Goal: Task Accomplishment & Management: Complete application form

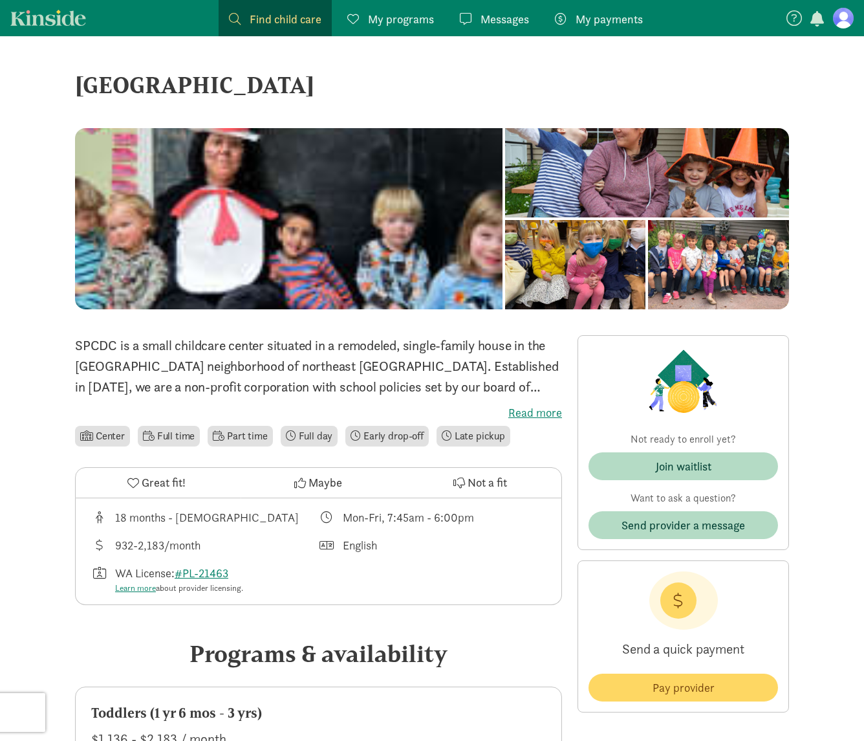
click at [478, 25] on div "Messages Messages" at bounding box center [494, 18] width 69 height 17
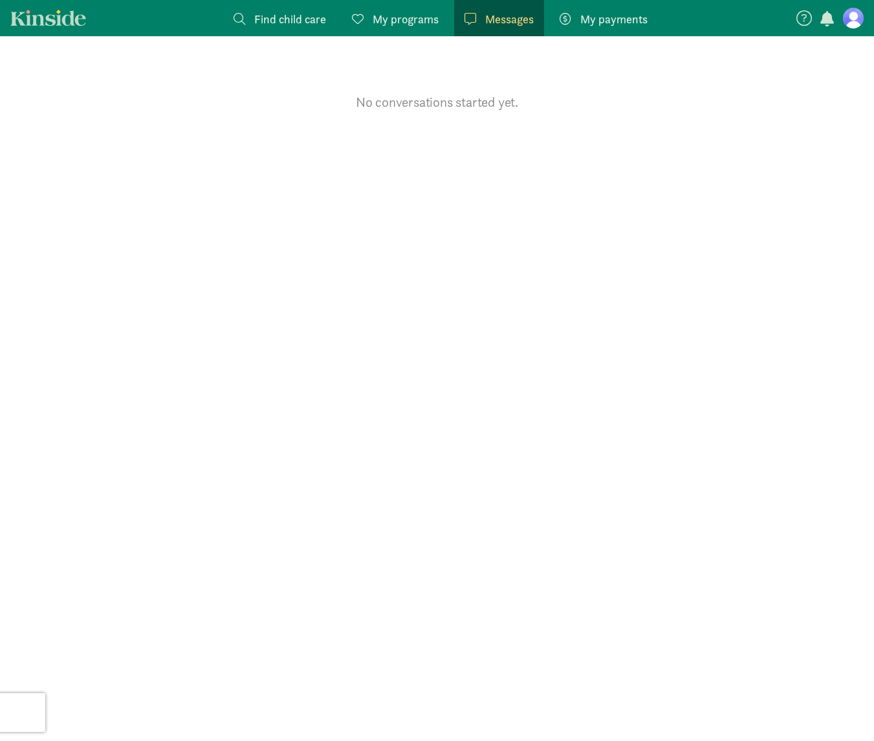
click at [372, 15] on div "My programs Programs" at bounding box center [395, 18] width 87 height 17
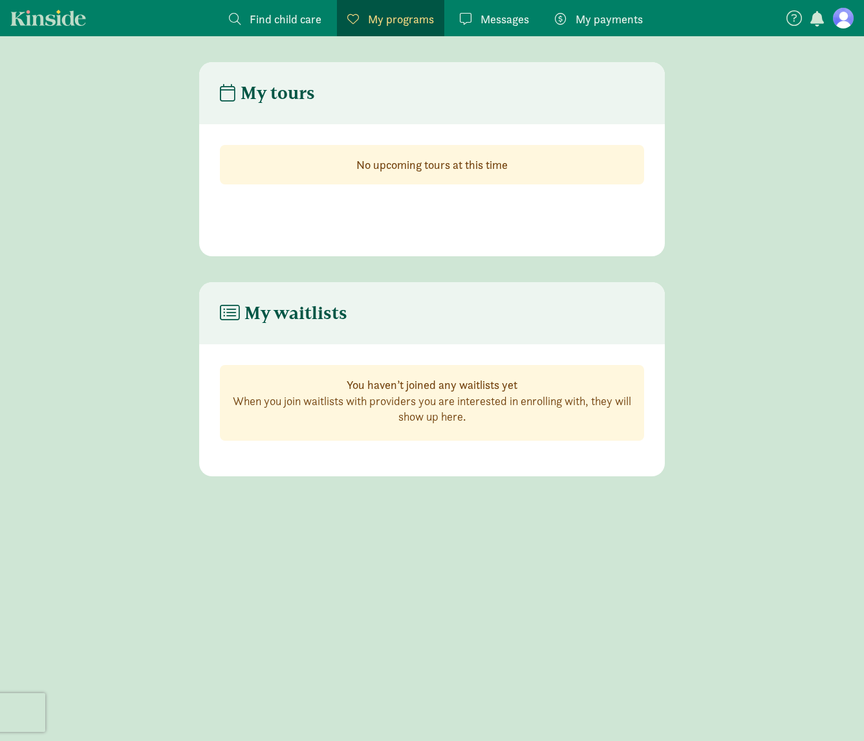
click at [364, 377] on strong "You haven’t joined any waitlists yet" at bounding box center [432, 384] width 171 height 15
click at [47, 10] on link "Kinside" at bounding box center [48, 18] width 76 height 16
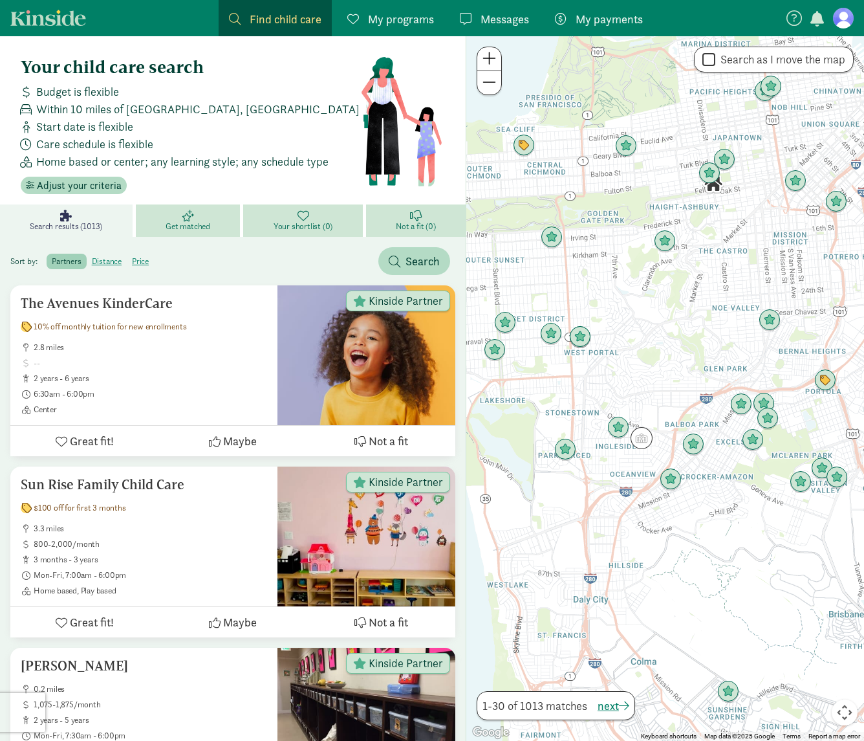
click at [262, 23] on span "Find child care" at bounding box center [286, 18] width 72 height 17
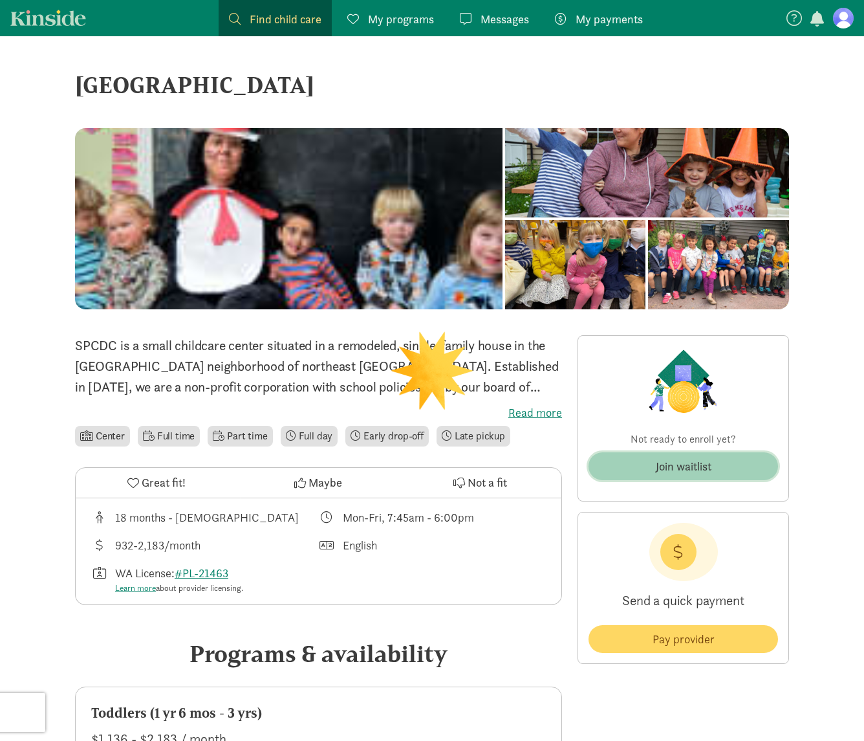
click at [724, 464] on span "Join waitlist" at bounding box center [683, 465] width 169 height 17
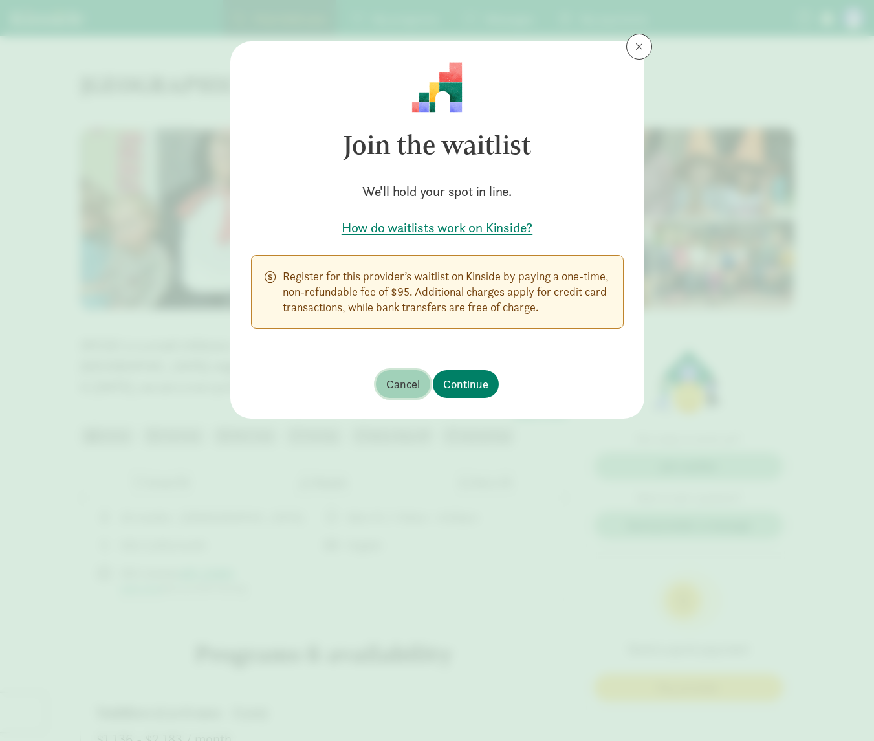
click at [397, 379] on span "Cancel" at bounding box center [403, 383] width 34 height 17
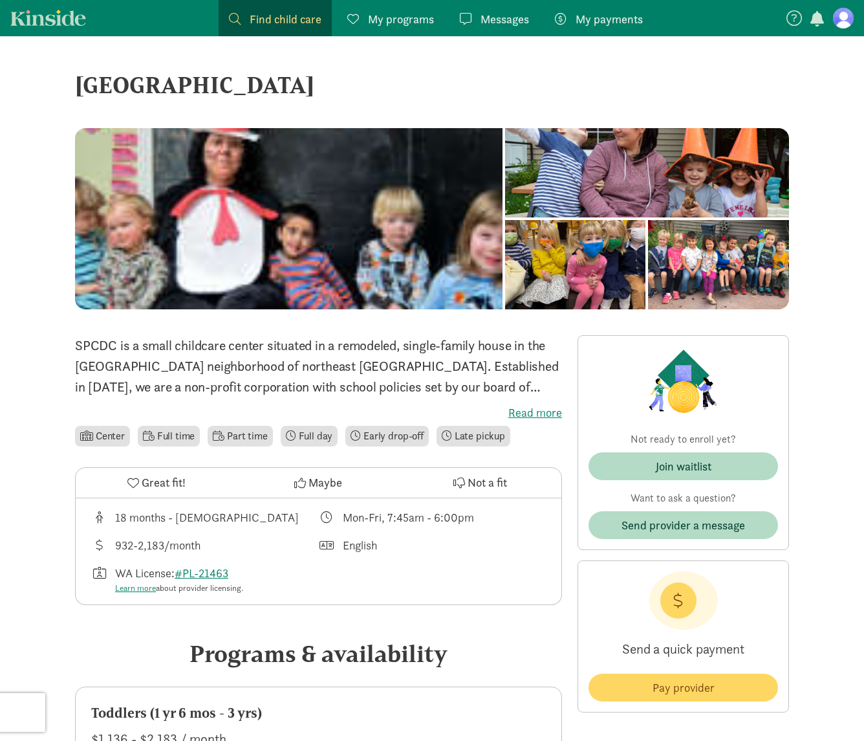
click at [158, 479] on span "Great fit!" at bounding box center [164, 482] width 44 height 17
click at [499, 15] on span "Messages" at bounding box center [505, 18] width 49 height 17
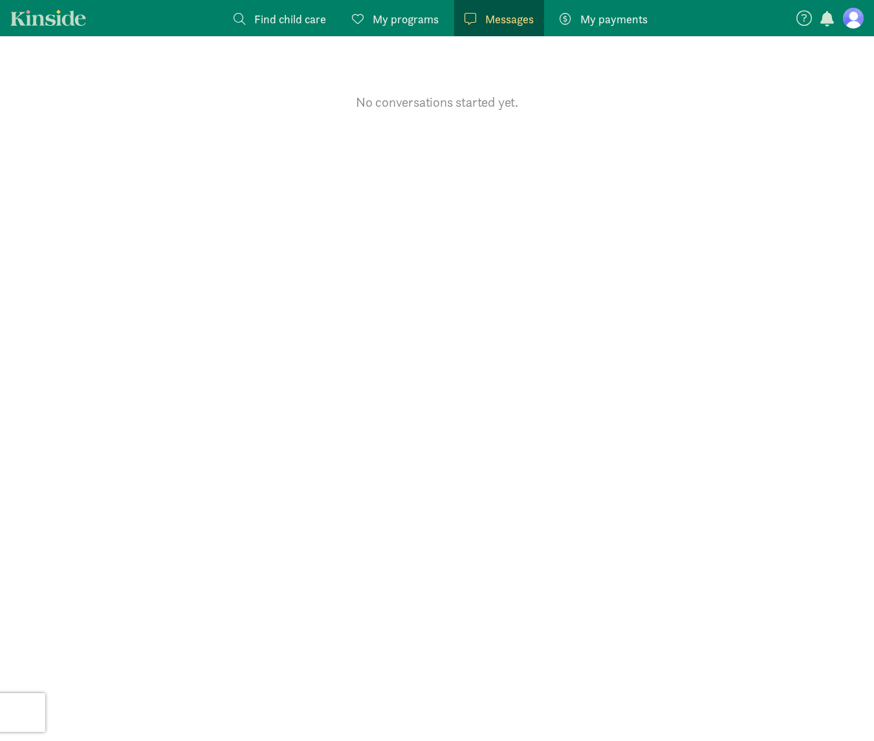
click at [854, 23] on figure at bounding box center [853, 18] width 21 height 21
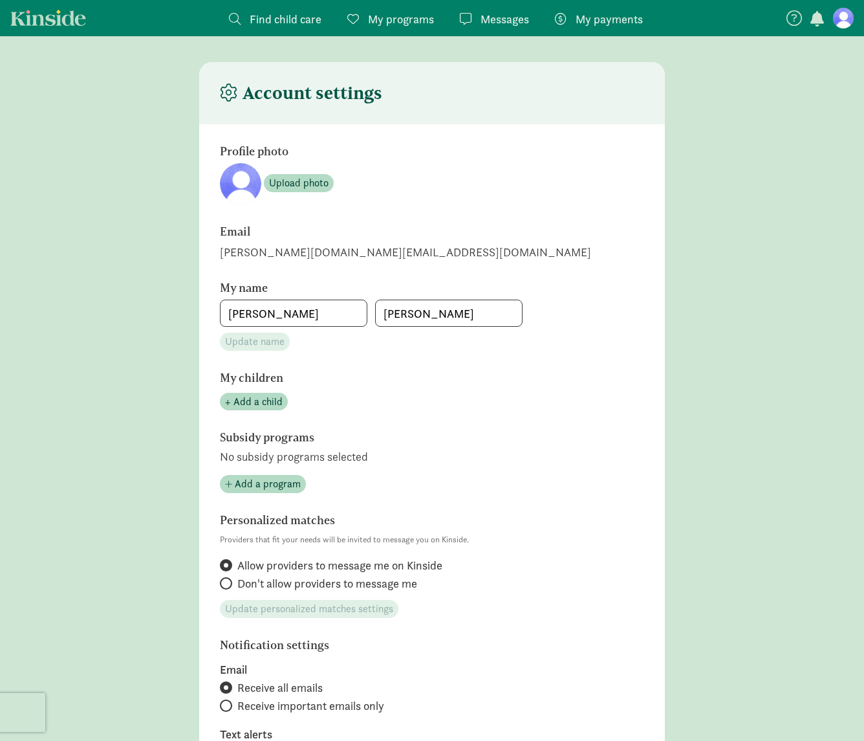
click at [382, 19] on span "My programs" at bounding box center [401, 18] width 66 height 17
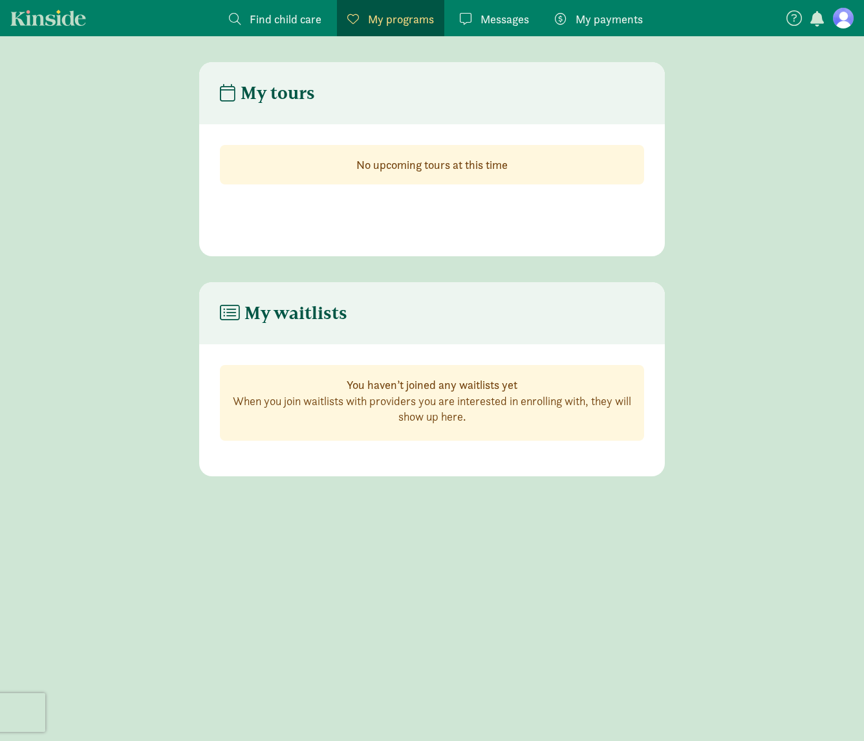
click at [288, 94] on h4 "My tours" at bounding box center [267, 93] width 95 height 21
click at [383, 162] on strong "No upcoming tours at this time" at bounding box center [431, 164] width 151 height 15
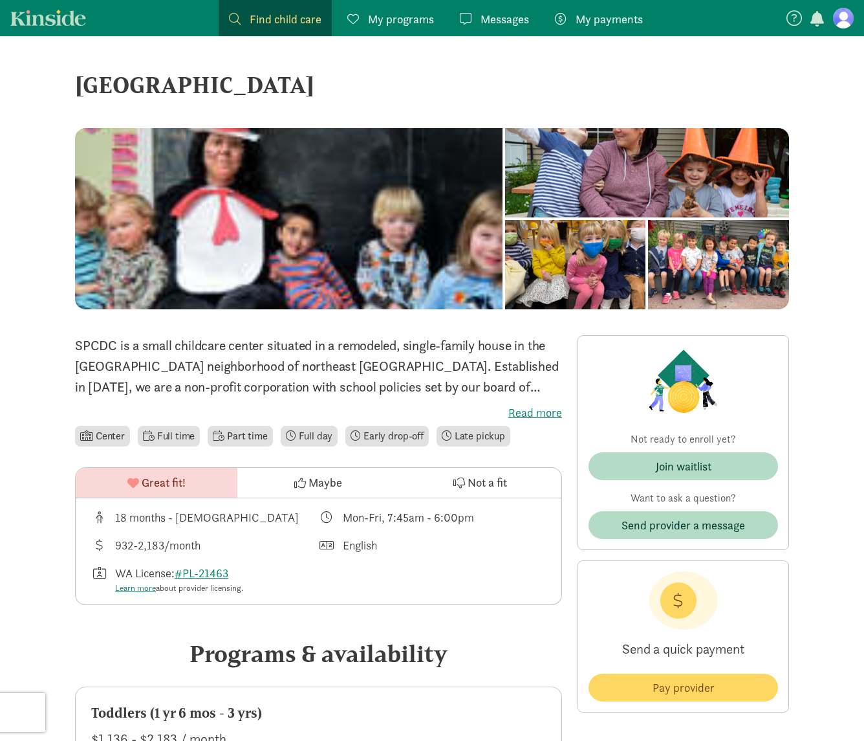
click at [538, 419] on label "Read more" at bounding box center [318, 413] width 487 height 16
click at [0, 0] on input "Read more" at bounding box center [0, 0] width 0 height 0
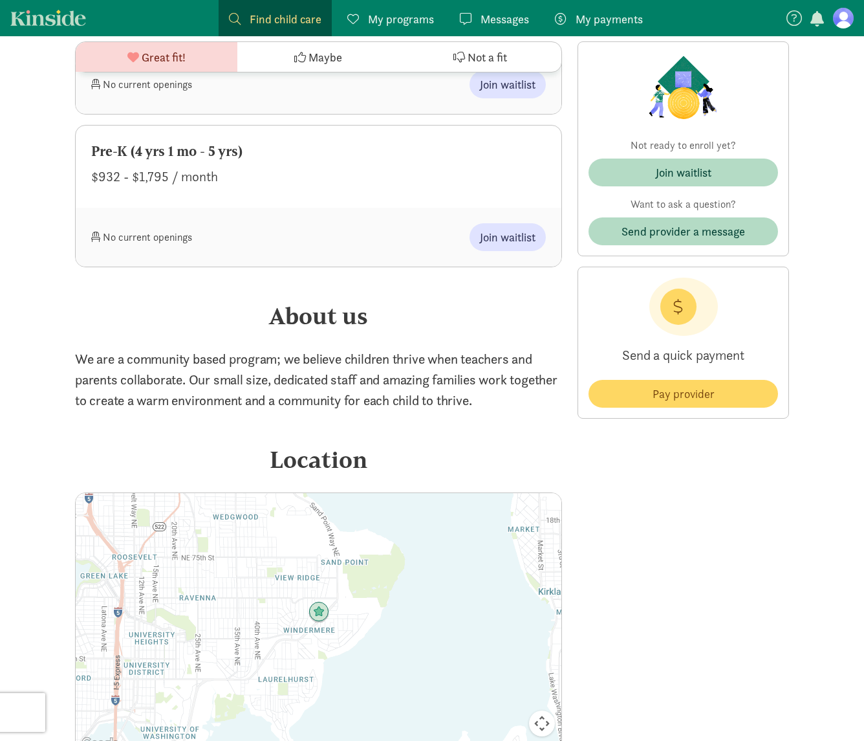
scroll to position [912, 0]
click at [701, 170] on div "Join waitlist" at bounding box center [684, 172] width 56 height 17
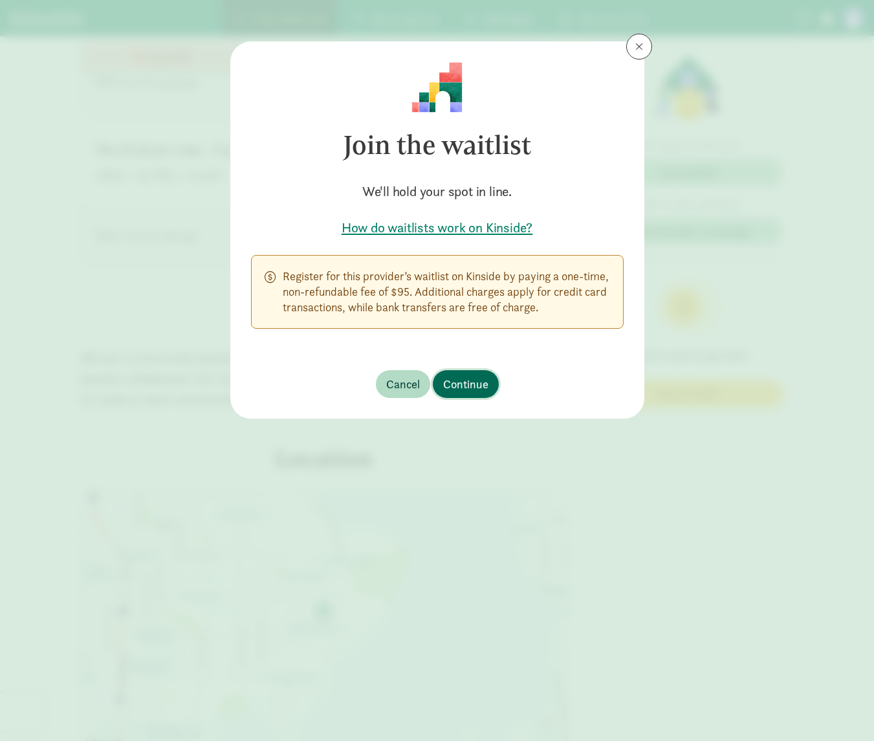
click at [463, 379] on span "Continue" at bounding box center [465, 383] width 45 height 17
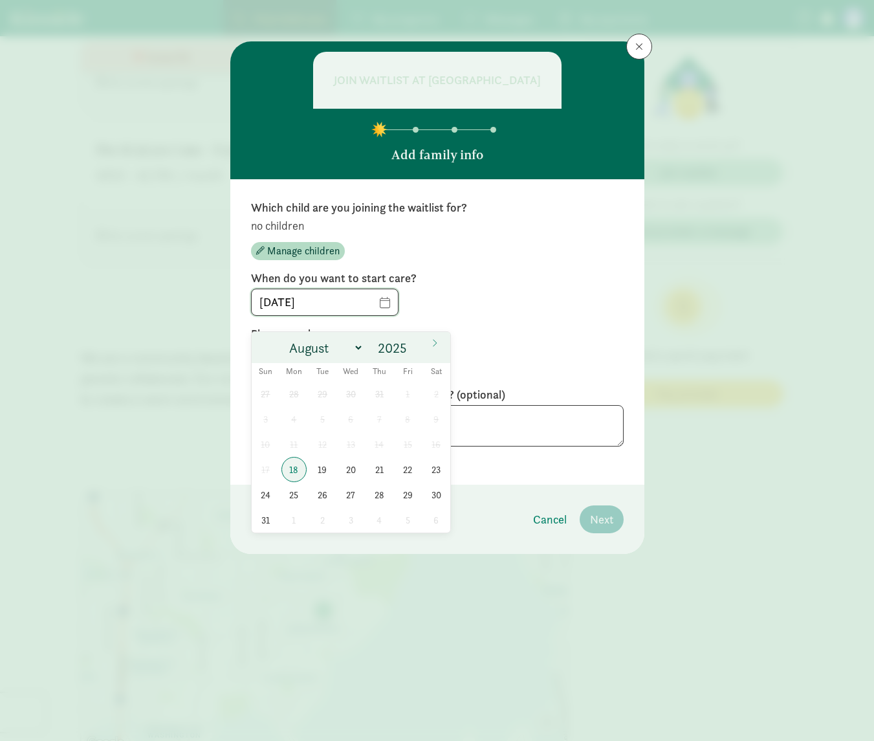
click at [398, 314] on input "[DATE]" at bounding box center [325, 302] width 146 height 26
select select "11"
click option "December" at bounding box center [0, 0] width 0 height 0
click at [436, 340] on icon at bounding box center [435, 342] width 8 height 9
type input "2026"
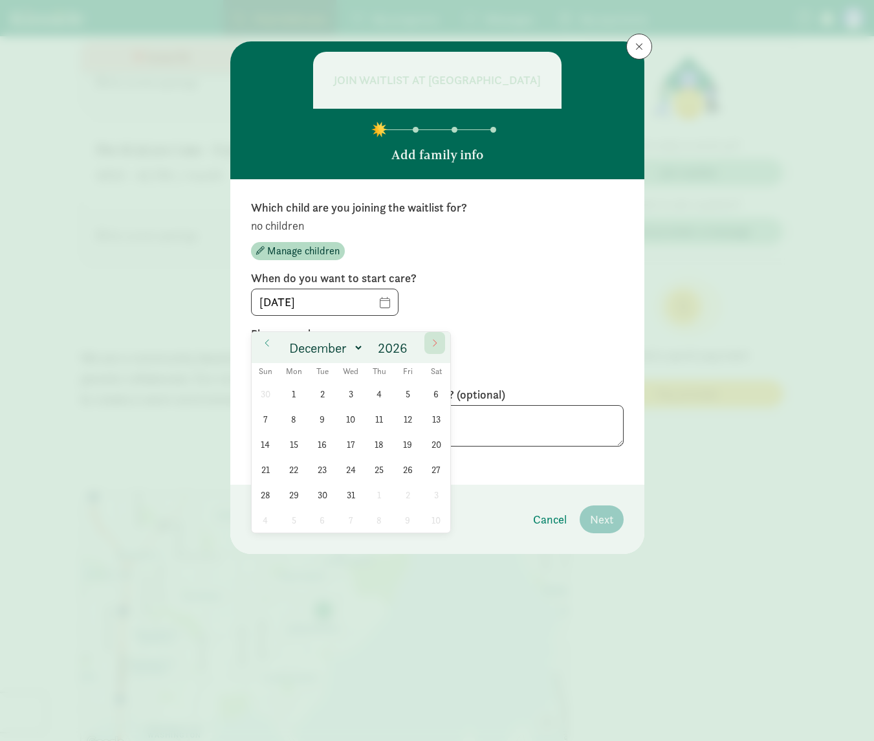
select select "0"
click at [377, 419] on span "8" at bounding box center [379, 418] width 25 height 25
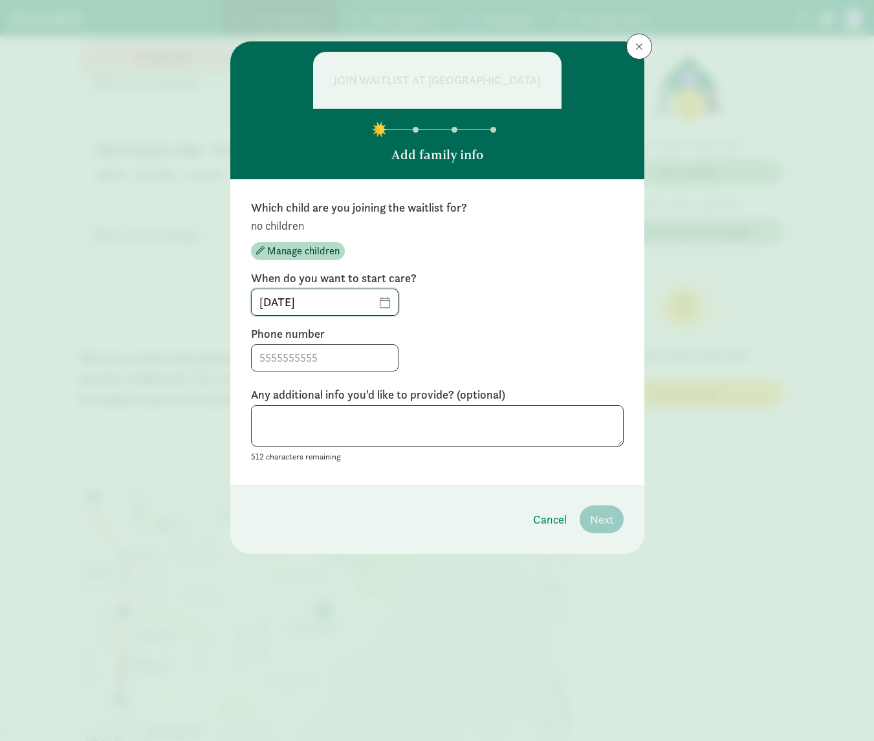
click at [286, 315] on input "[DATE]" at bounding box center [325, 302] width 146 height 26
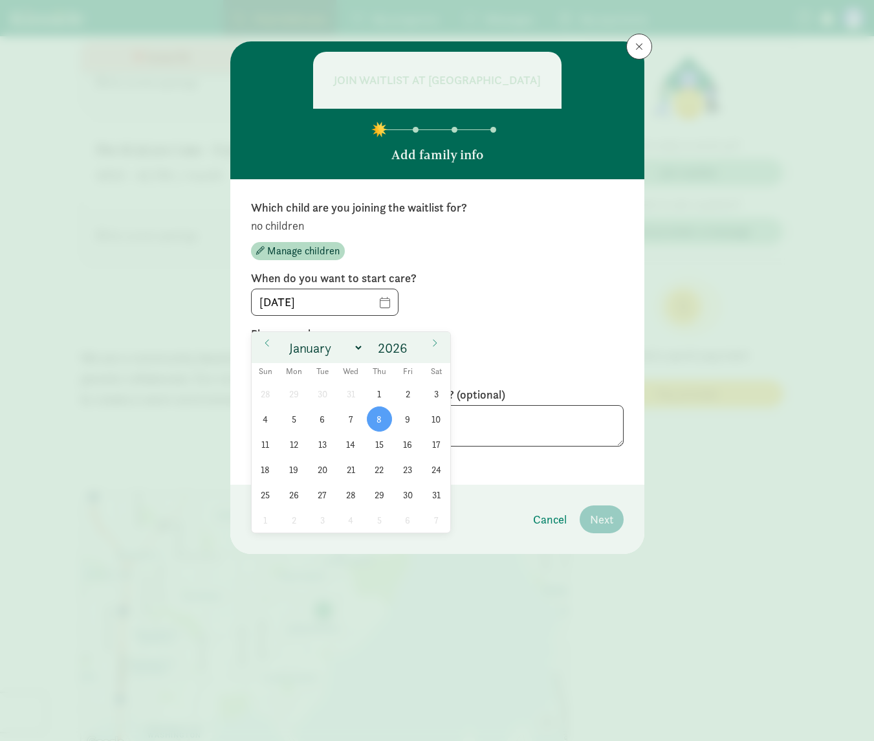
click at [497, 337] on div "Which child are you joining the waitlist for? no children Manage children When …" at bounding box center [437, 332] width 373 height 264
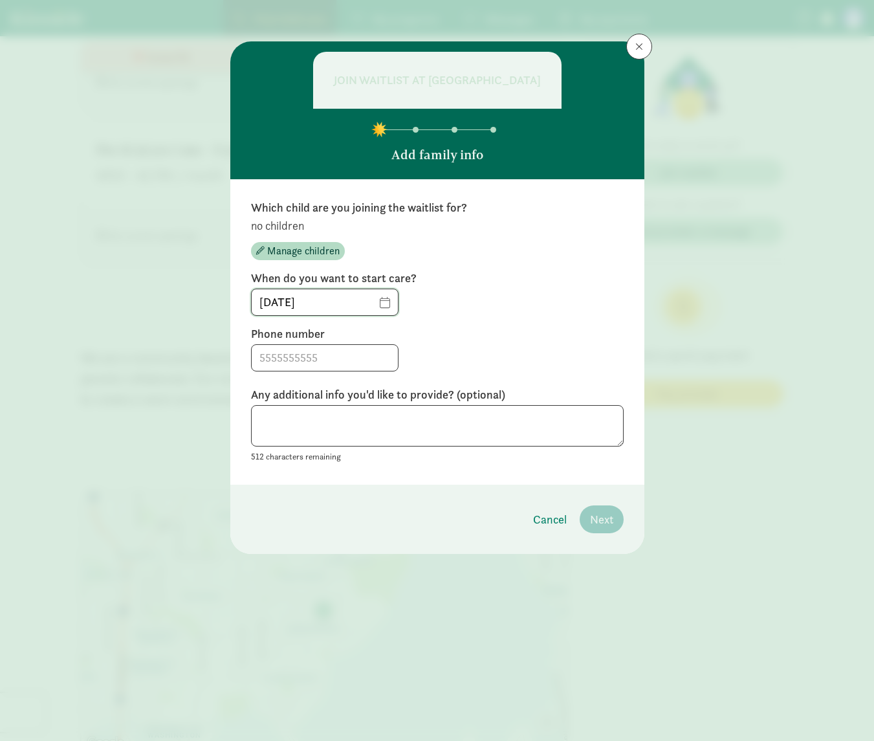
click at [301, 315] on input "[DATE]" at bounding box center [325, 302] width 146 height 26
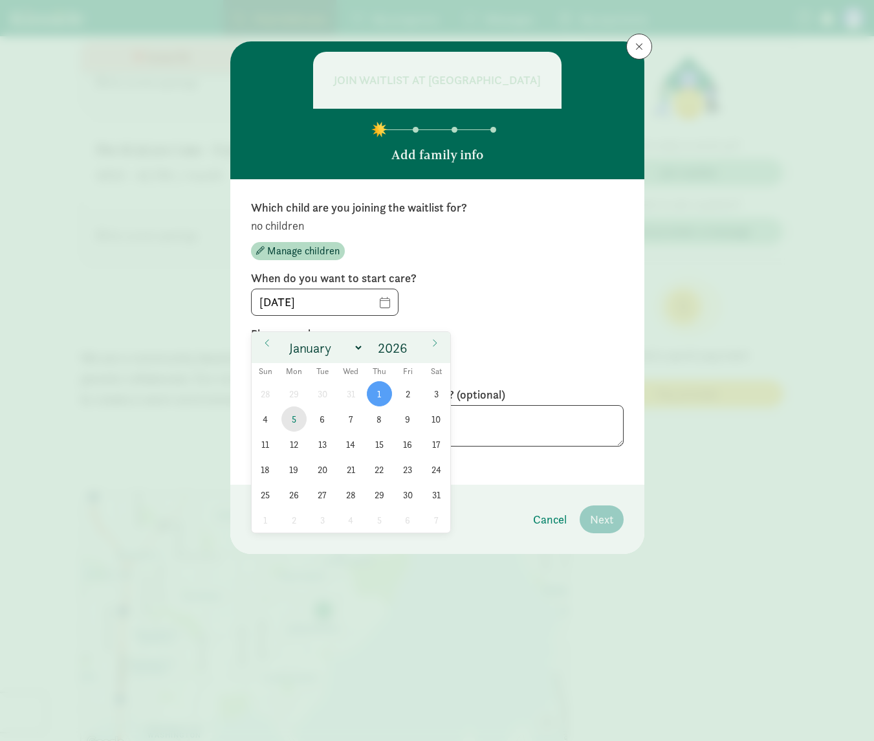
click at [293, 418] on span "5" at bounding box center [293, 418] width 25 height 25
type input "[DATE]"
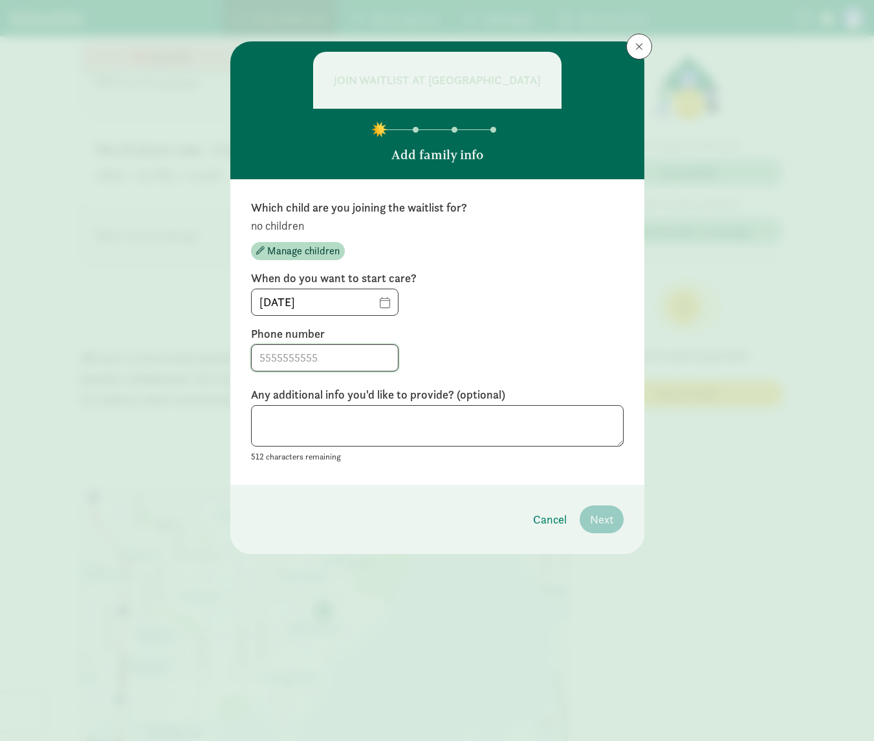
click at [283, 371] on input at bounding box center [325, 358] width 146 height 26
type input "4252819465"
click at [296, 442] on textarea at bounding box center [437, 426] width 373 height 42
type textarea "Waiting till our daughter is [DEMOGRAPHIC_DATA]"
click at [305, 259] on span "Manage children" at bounding box center [303, 251] width 72 height 16
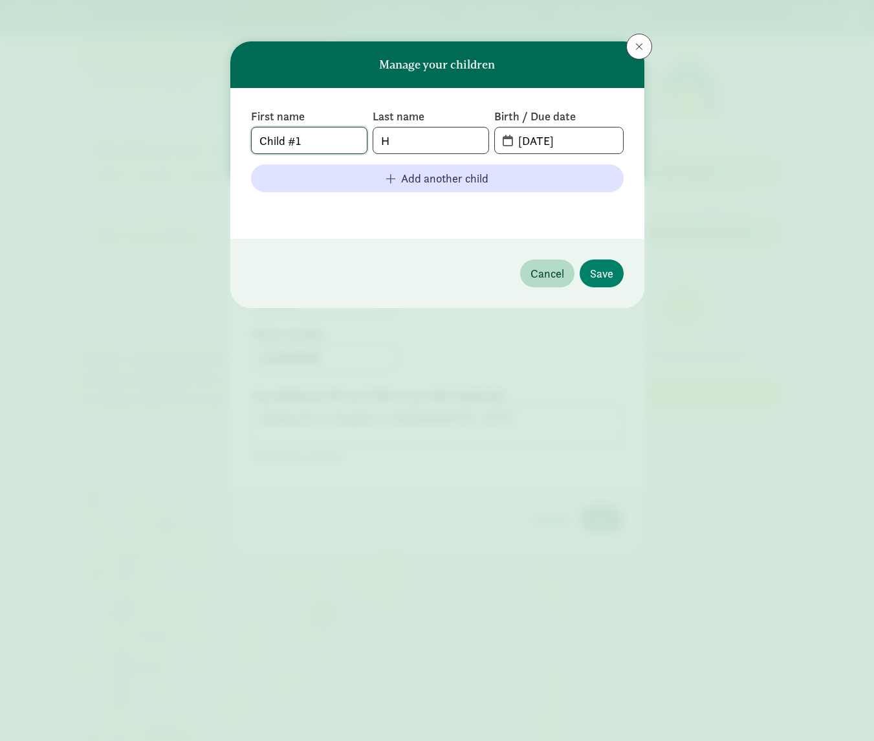
drag, startPoint x: 321, startPoint y: 140, endPoint x: 210, endPoint y: 135, distance: 111.4
click at [210, 135] on div "Manage your children First name Child #1 Last name H Birth / Due date [DATE] Ad…" at bounding box center [437, 370] width 874 height 741
drag, startPoint x: 327, startPoint y: 136, endPoint x: 248, endPoint y: 139, distance: 79.0
click at [252, 139] on input "Child #1" at bounding box center [309, 140] width 115 height 26
type input "Freya"
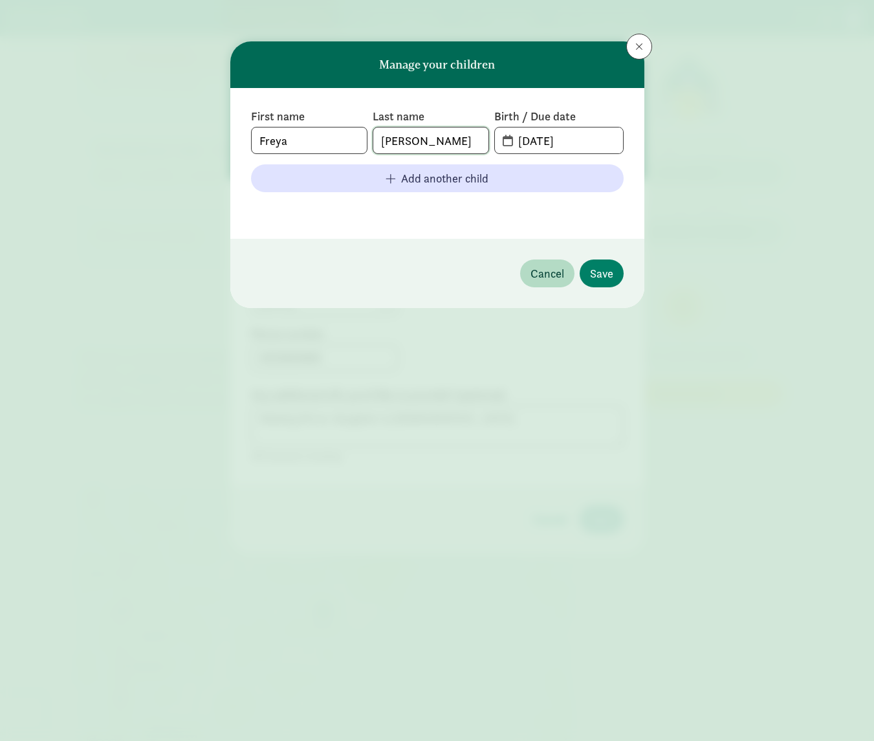
type input "[PERSON_NAME]"
click at [554, 142] on input "[DATE]" at bounding box center [566, 140] width 112 height 26
click at [508, 142] on span "[DATE]" at bounding box center [558, 140] width 127 height 26
drag, startPoint x: 547, startPoint y: 139, endPoint x: 573, endPoint y: 140, distance: 25.9
click at [548, 139] on input "[DATE]" at bounding box center [566, 140] width 112 height 26
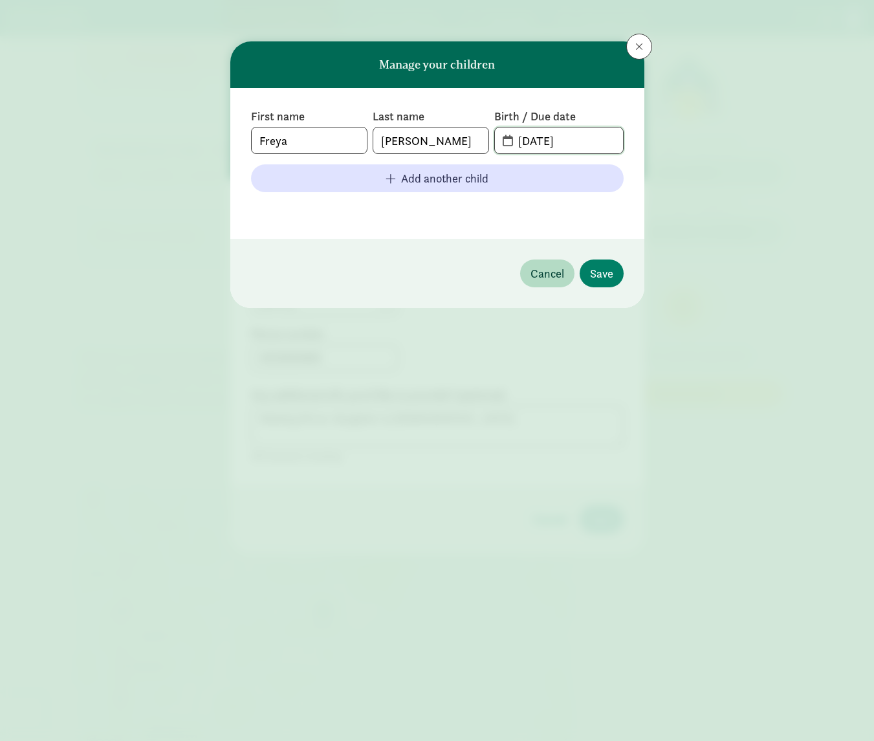
drag, startPoint x: 575, startPoint y: 139, endPoint x: 425, endPoint y: 136, distance: 150.1
click at [510, 136] on input "[DATE]" at bounding box center [566, 140] width 112 height 26
type input "[DATE]"
click at [597, 272] on span "Save" at bounding box center [601, 273] width 23 height 17
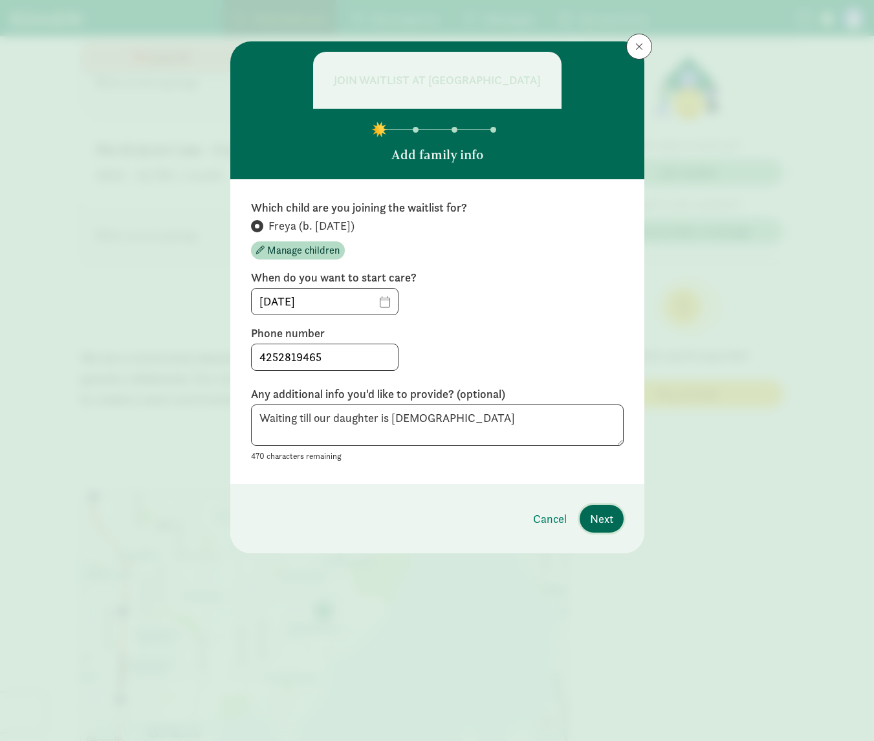
click at [599, 527] on span "Next" at bounding box center [601, 518] width 23 height 17
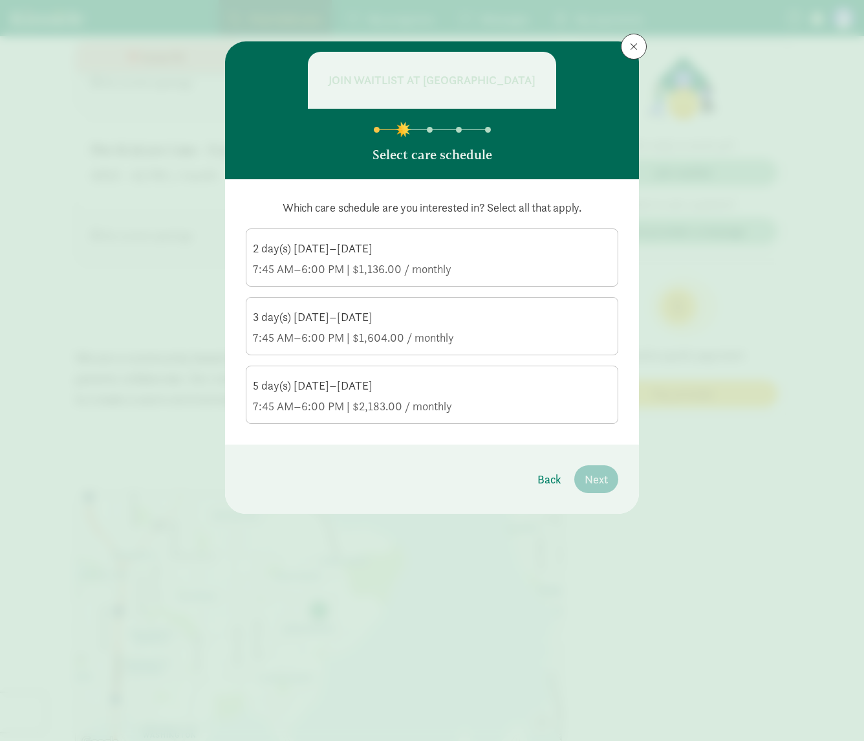
click at [500, 414] on div "7:45 AM–6:00 PM | $2,183.00 / monthly" at bounding box center [432, 406] width 358 height 16
click at [0, 0] on input "5 day(s) [DATE]–[DATE] 7:45 AM–6:00 PM | $2,183.00 / monthly" at bounding box center [0, 0] width 0 height 0
click at [599, 488] on span "Next" at bounding box center [596, 478] width 23 height 17
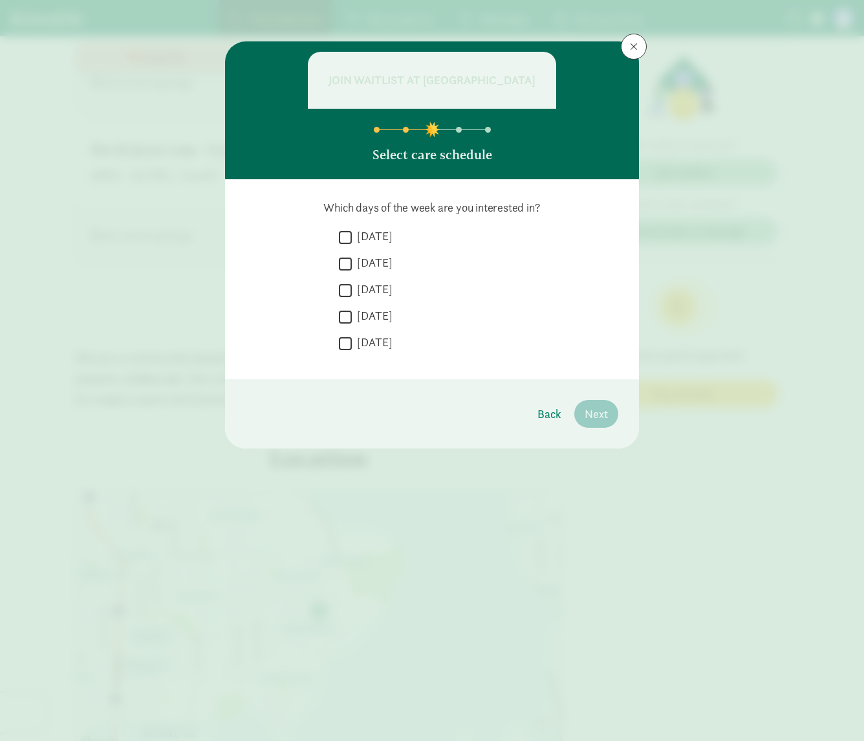
click at [347, 246] on input "[DATE]" at bounding box center [345, 236] width 13 height 17
checkbox input "true"
click at [346, 272] on input "[DATE]" at bounding box center [345, 263] width 13 height 17
checkbox input "true"
drag, startPoint x: 343, startPoint y: 303, endPoint x: 345, endPoint y: 312, distance: 9.4
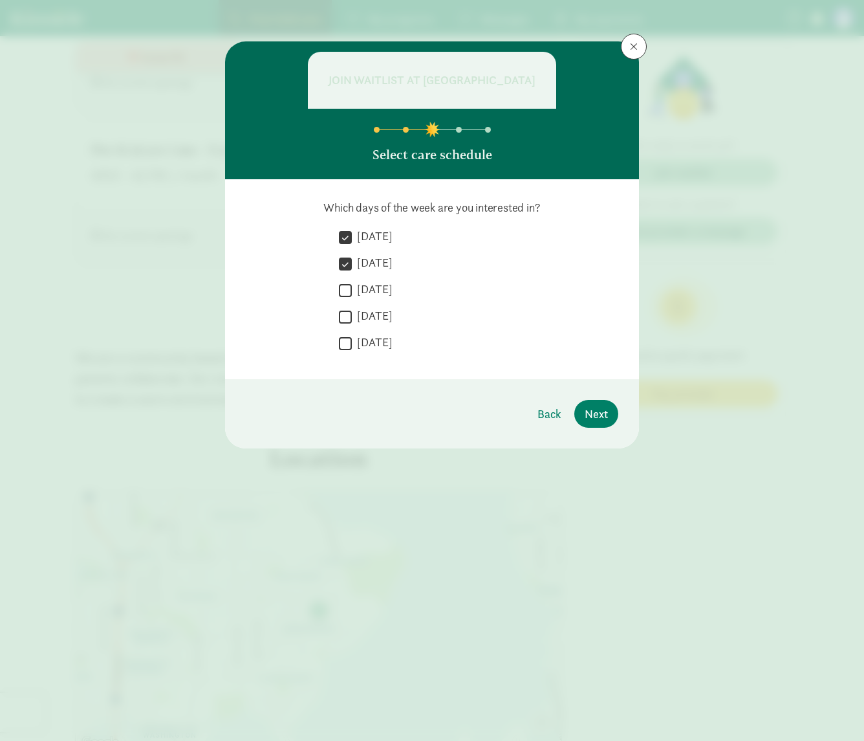
click at [344, 299] on input "[DATE]" at bounding box center [345, 289] width 13 height 17
checkbox input "true"
click at [345, 325] on input "[DATE]" at bounding box center [345, 316] width 13 height 17
checkbox input "true"
drag, startPoint x: 345, startPoint y: 356, endPoint x: 355, endPoint y: 360, distance: 11.1
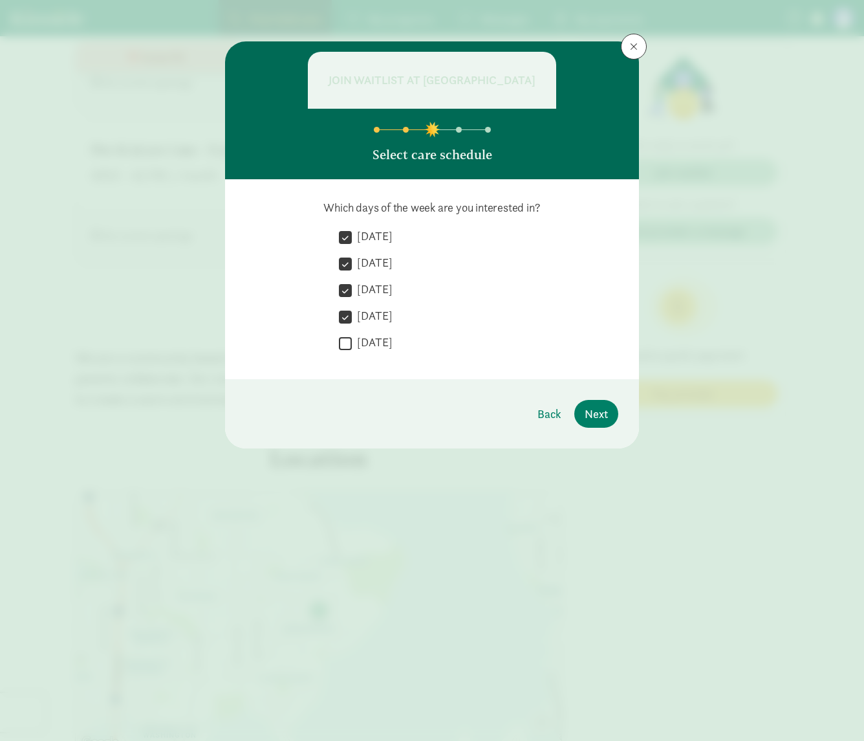
click at [348, 352] on input "[DATE]" at bounding box center [345, 342] width 13 height 17
checkbox input "true"
click at [594, 422] on span "Next" at bounding box center [596, 413] width 23 height 17
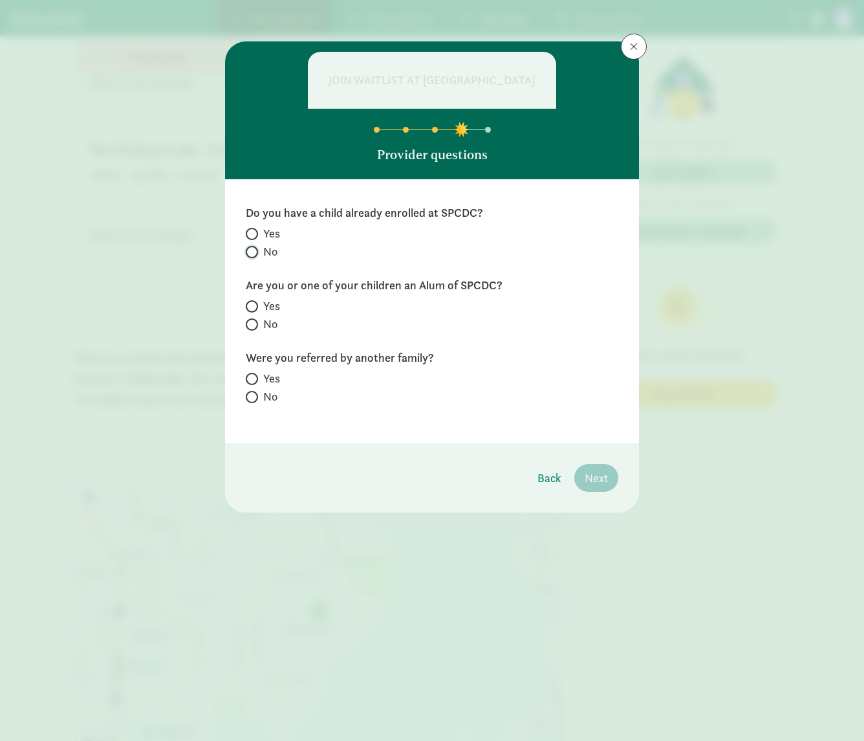
click at [252, 256] on input "No" at bounding box center [250, 252] width 8 height 8
radio input "true"
click at [251, 329] on input "No" at bounding box center [250, 324] width 8 height 8
radio input "true"
click at [252, 401] on input "No" at bounding box center [250, 397] width 8 height 8
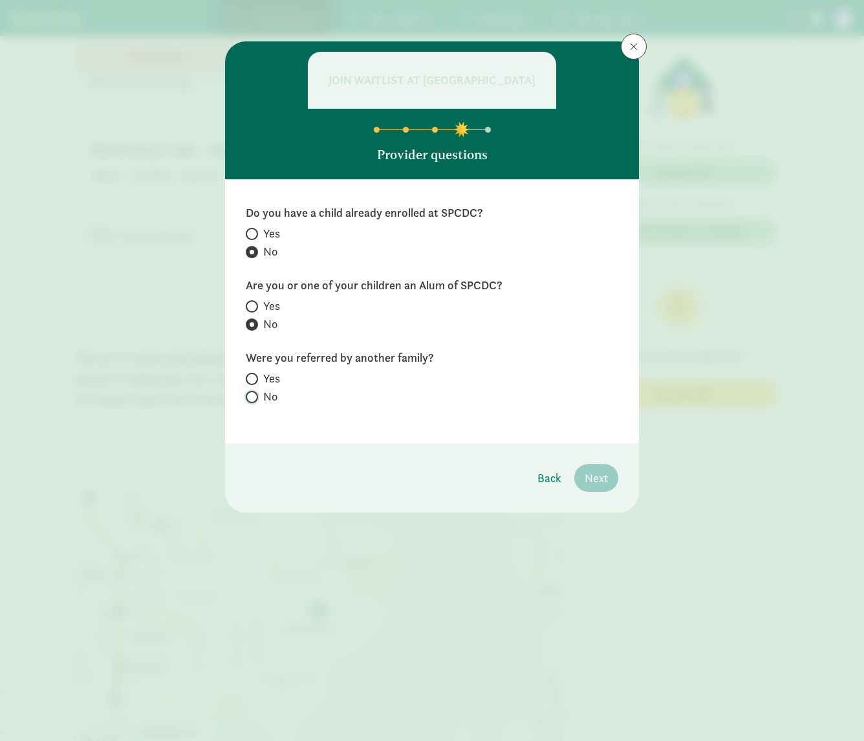
radio input "true"
click at [597, 486] on span "Next" at bounding box center [596, 477] width 23 height 17
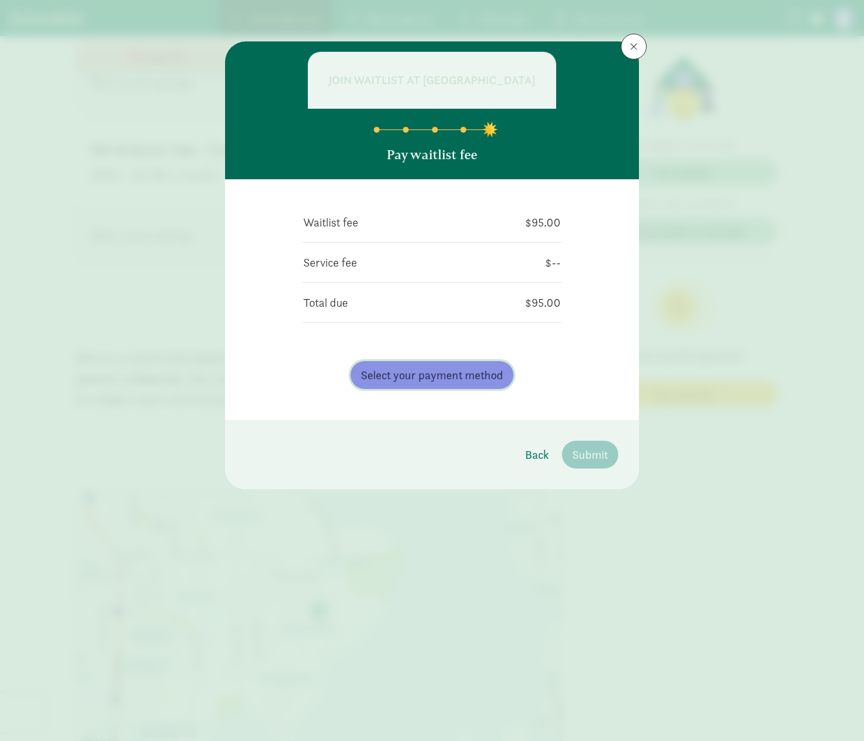
click at [406, 384] on span "Select your payment method" at bounding box center [432, 374] width 142 height 17
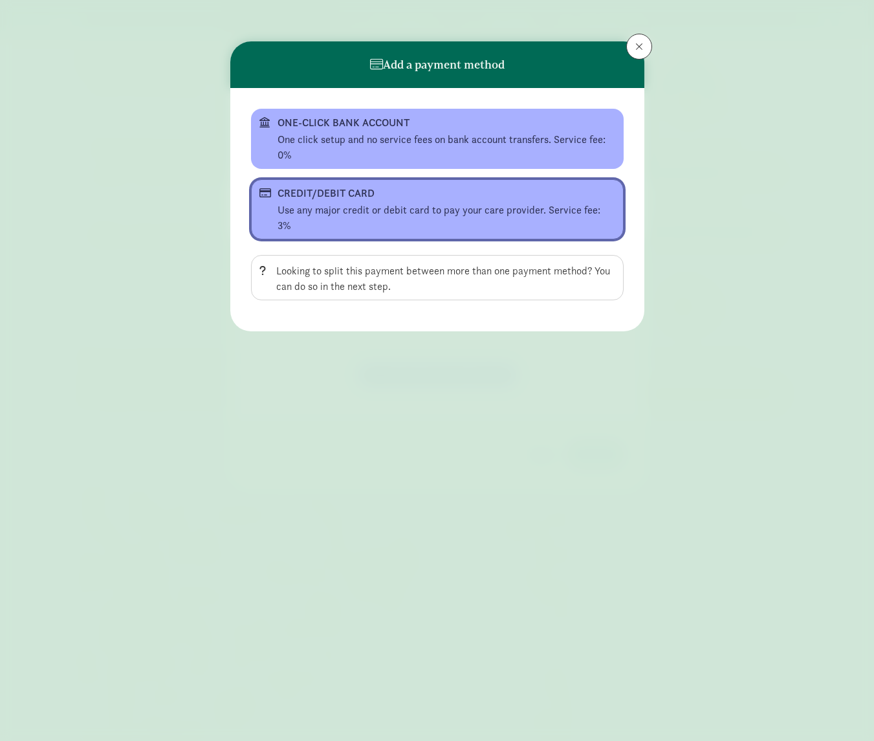
click at [320, 201] on button "CREDIT/DEBIT CARD Use any major credit or debit card to pay your care provider.…" at bounding box center [437, 209] width 373 height 60
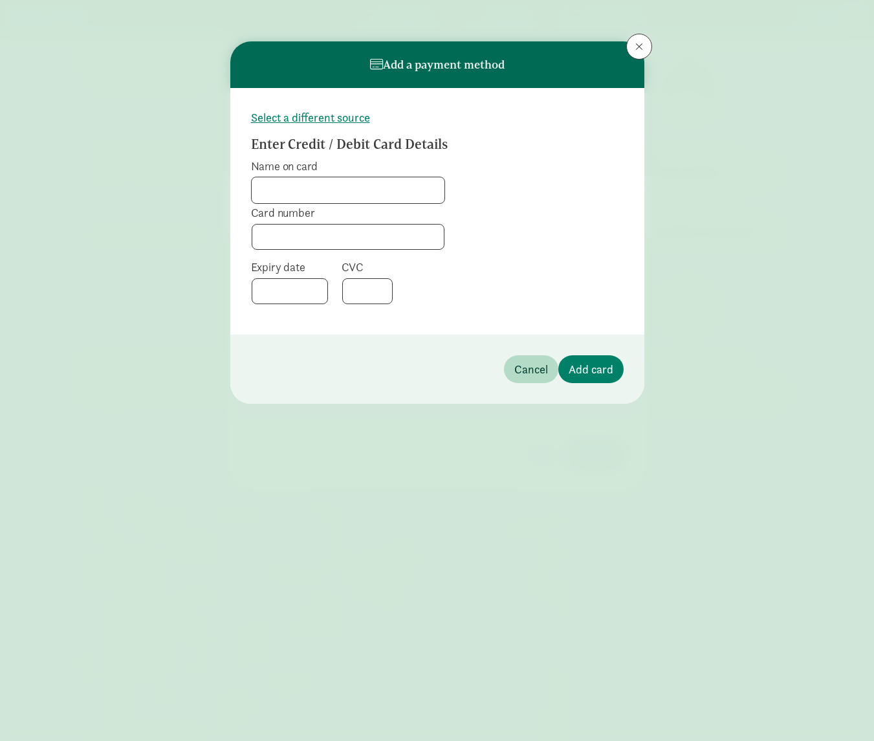
click at [310, 191] on input "Name on card" at bounding box center [348, 190] width 193 height 26
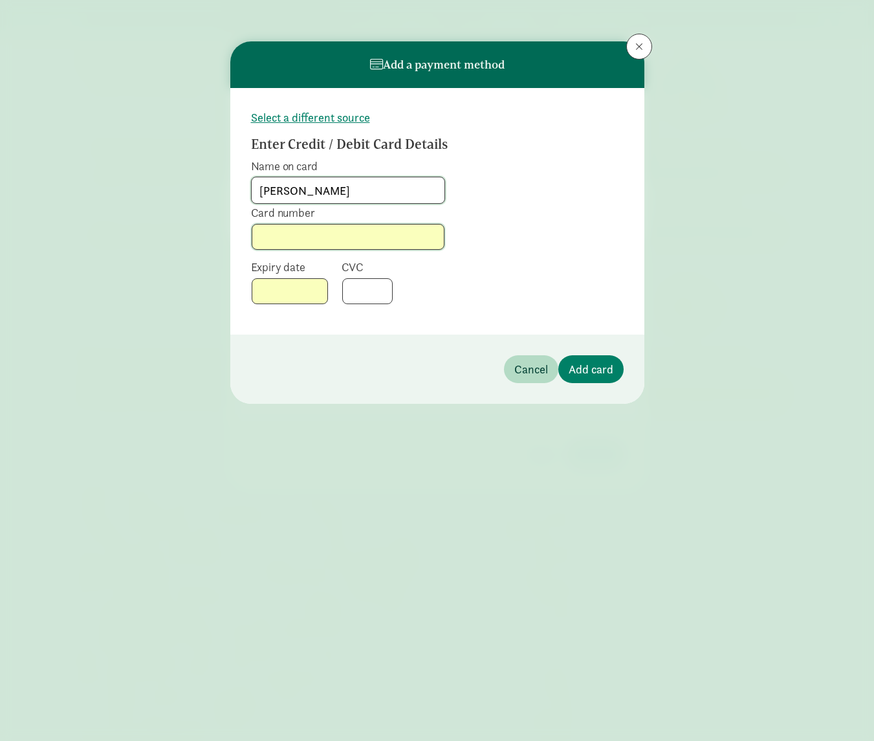
type input "[PERSON_NAME]"
click at [598, 369] on span "Add card" at bounding box center [591, 368] width 45 height 17
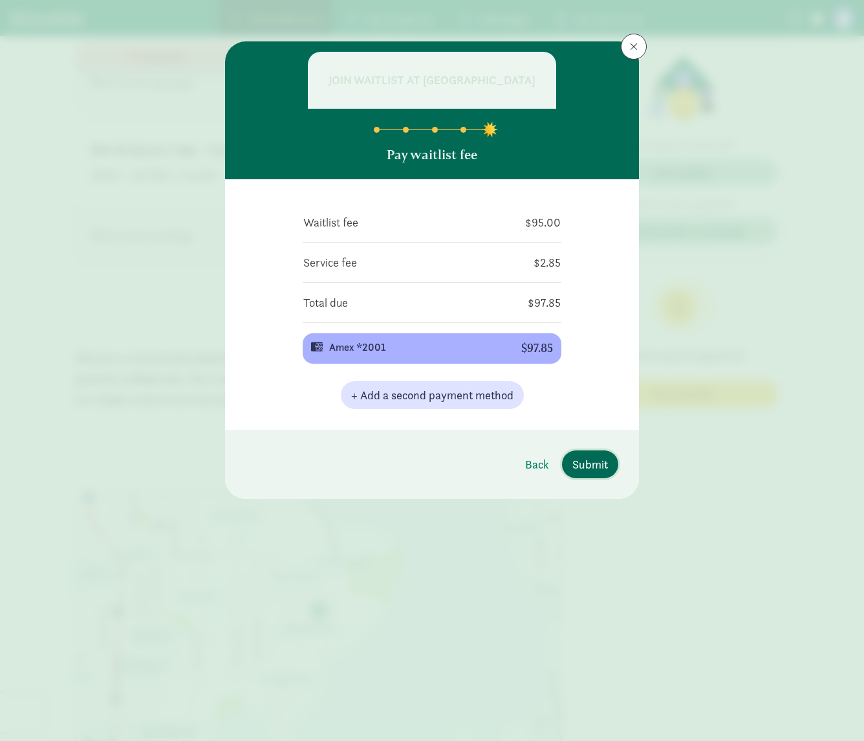
click at [591, 473] on span "Submit" at bounding box center [591, 463] width 36 height 17
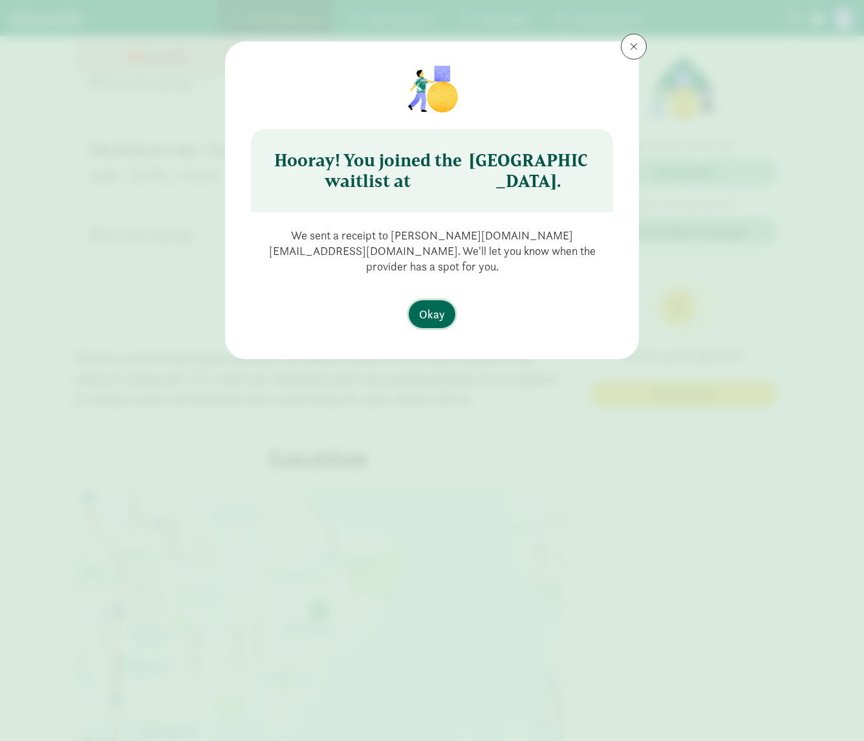
click at [430, 316] on span "Okay" at bounding box center [432, 313] width 26 height 17
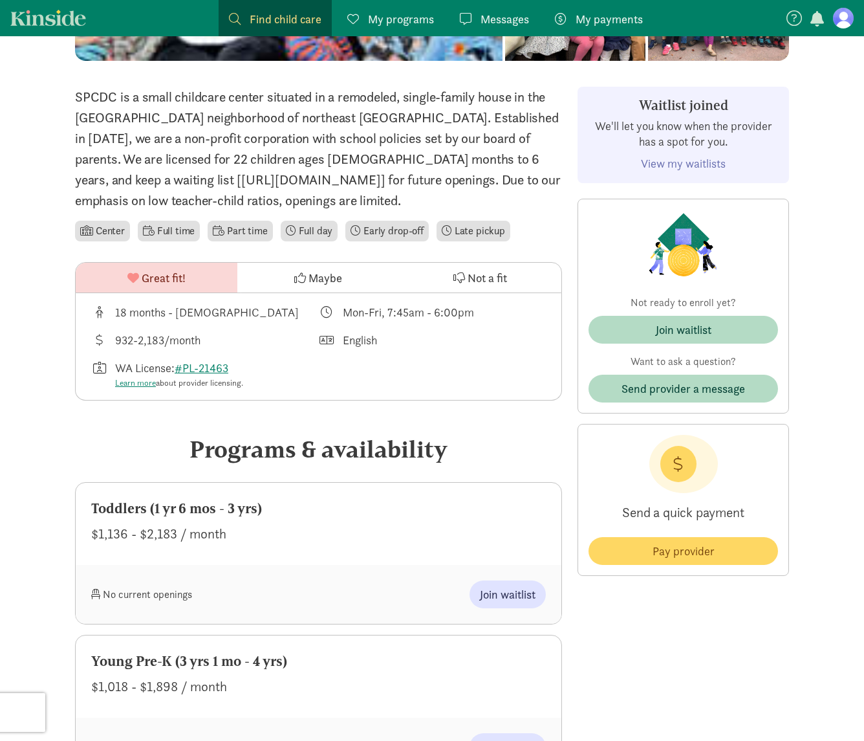
scroll to position [0, 0]
